Goal: Find specific page/section: Find specific page/section

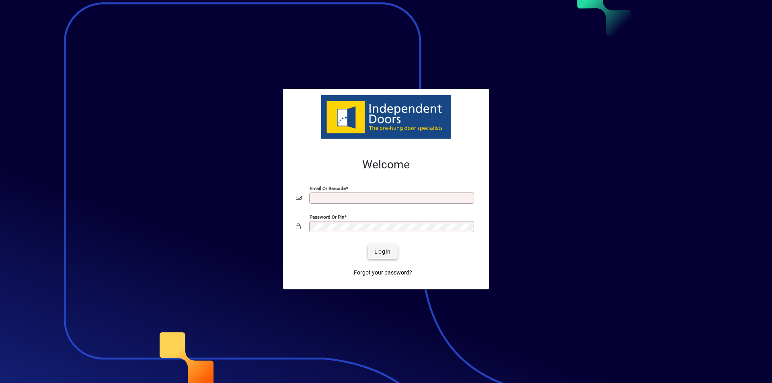
type input "**********"
click at [387, 254] on span "Login" at bounding box center [382, 252] width 16 height 8
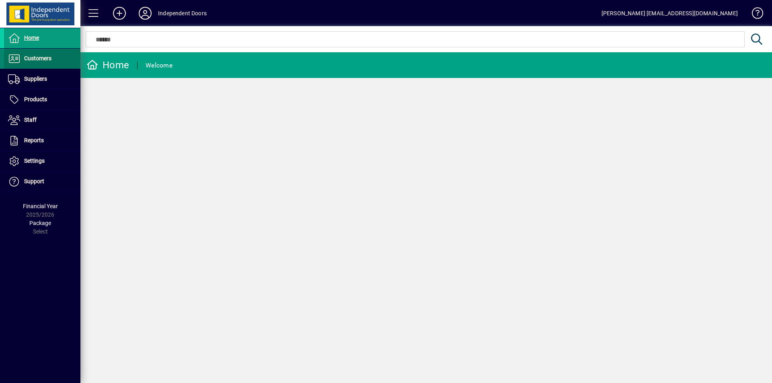
click at [42, 57] on span "Customers" at bounding box center [37, 58] width 27 height 6
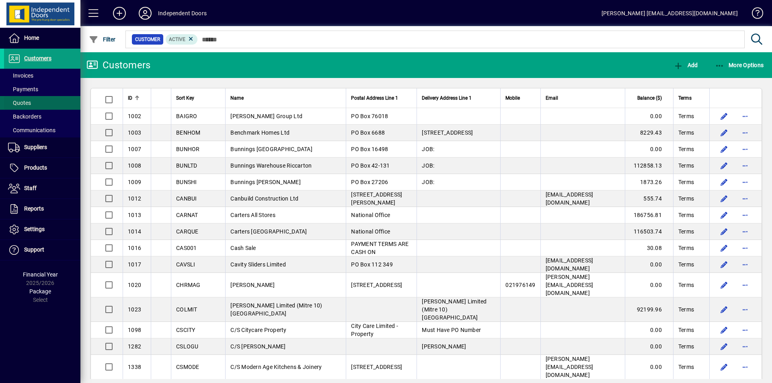
click at [19, 103] on span "Quotes" at bounding box center [19, 103] width 23 height 6
